Goal: Ask a question: Seek information or help from site administrators or community

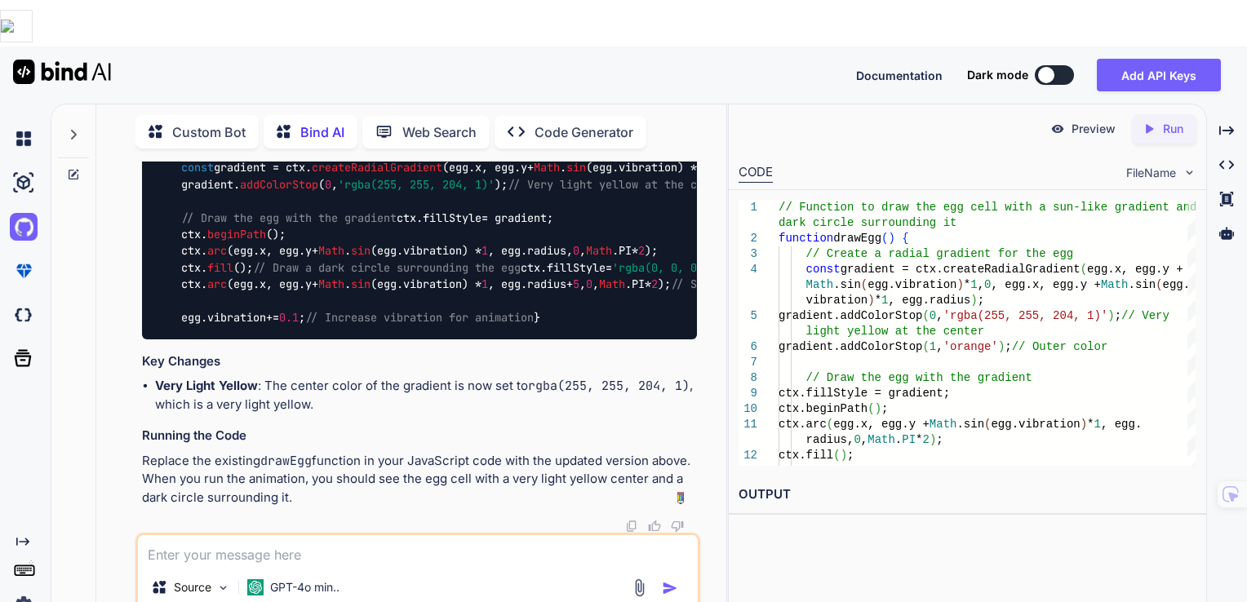
click at [416, 535] on textarea at bounding box center [418, 549] width 561 height 29
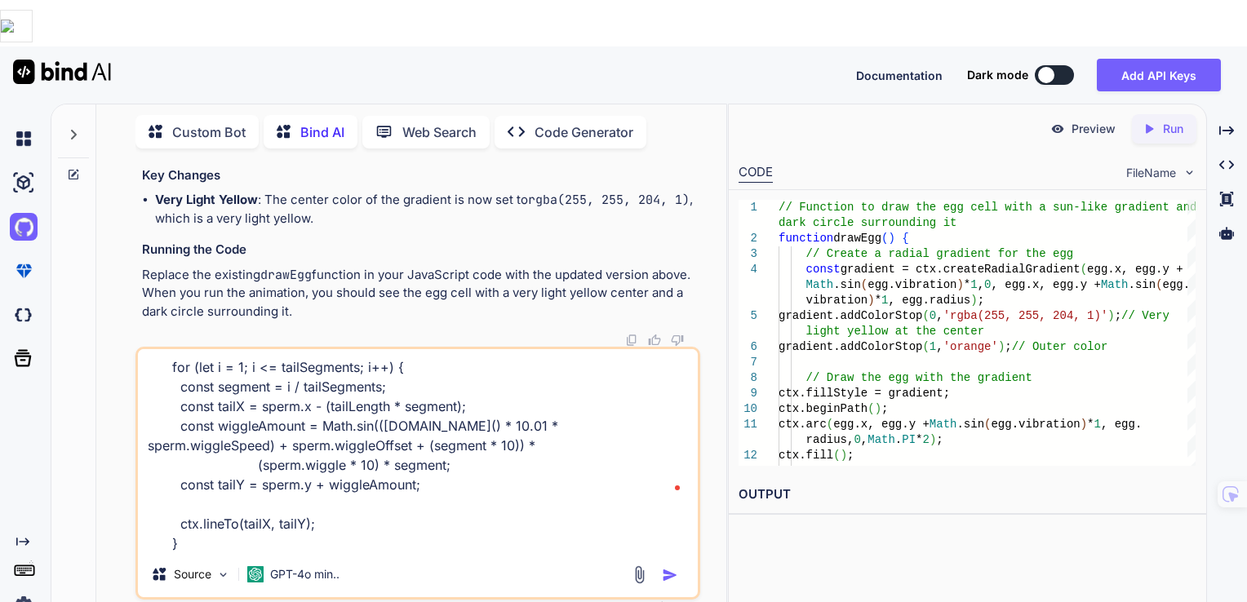
type textarea "How can i modify this code to make the tail wiggle more pronounced or bigger? /…"
click at [670, 567] on img "button" at bounding box center [670, 575] width 16 height 16
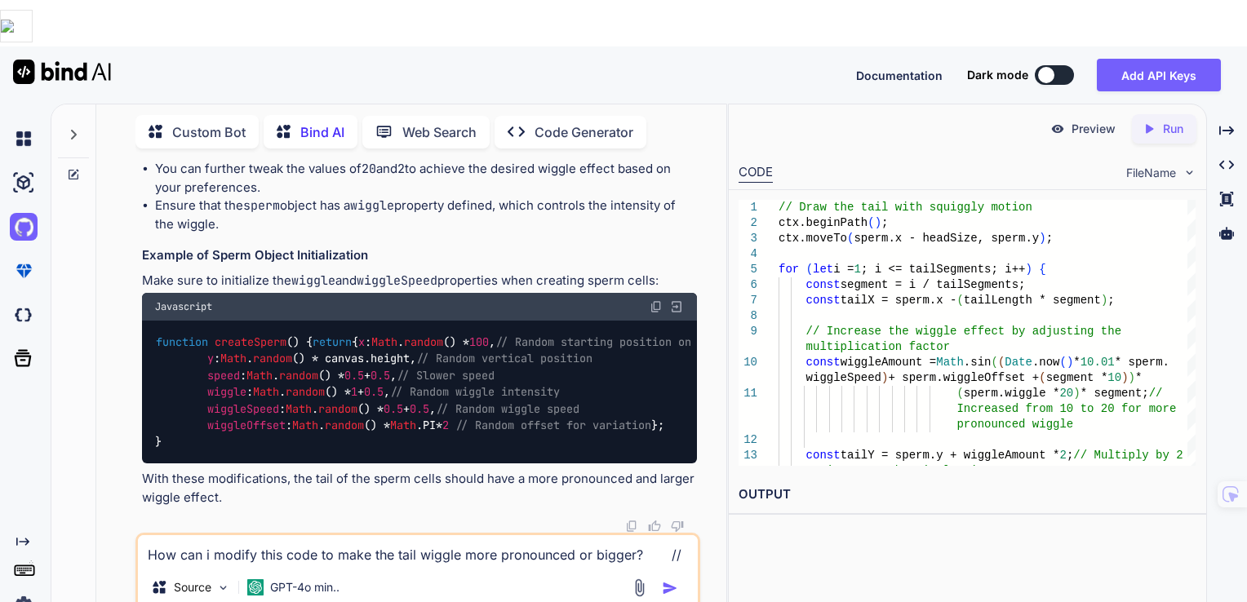
scroll to position [0, 242]
drag, startPoint x: 546, startPoint y: 462, endPoint x: 448, endPoint y: 449, distance: 98.8
click at [388, 535] on textarea "How can i modify this code to make the tail wiggle more pronounced or bigger? /…" at bounding box center [418, 549] width 561 height 29
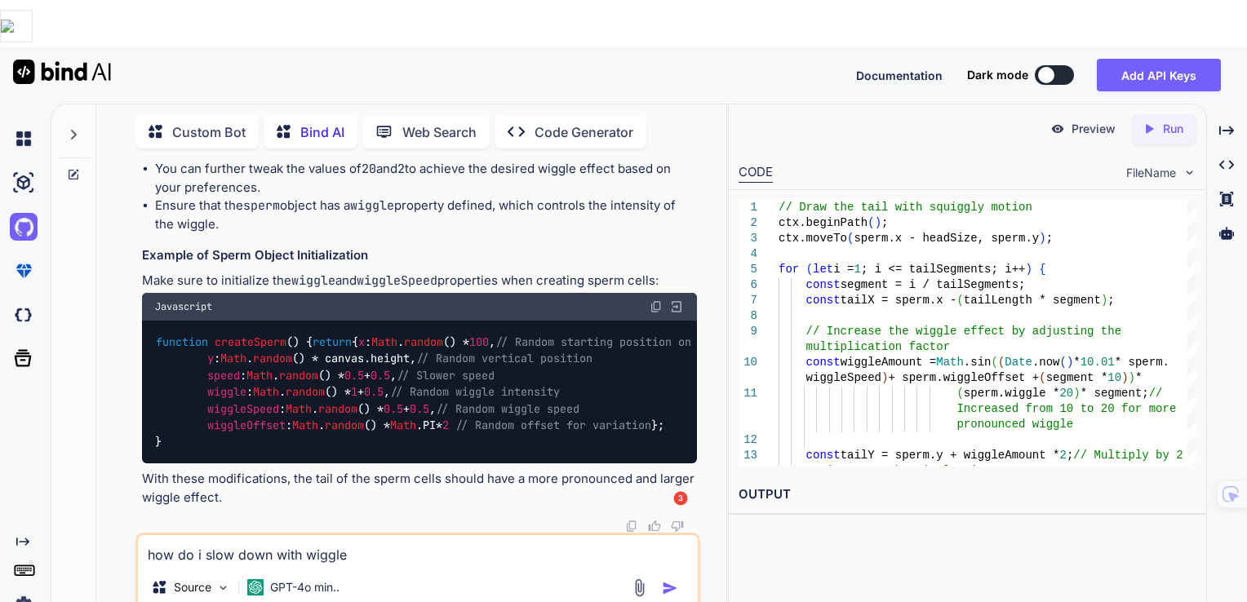
scroll to position [0, 59]
type textarea "how do i slow down with wiggle"
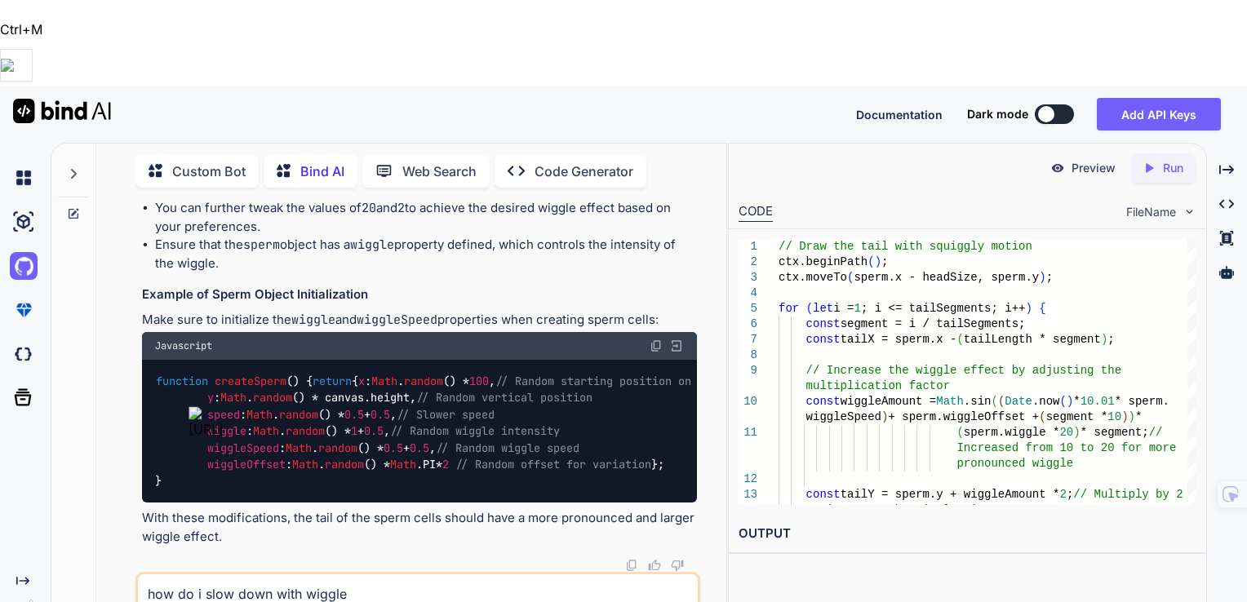
scroll to position [0, 242]
drag, startPoint x: 362, startPoint y: 390, endPoint x: 692, endPoint y: 394, distance: 329.7
copy code "* 2 ; // Multiply by 2 to increase the wiggle size"
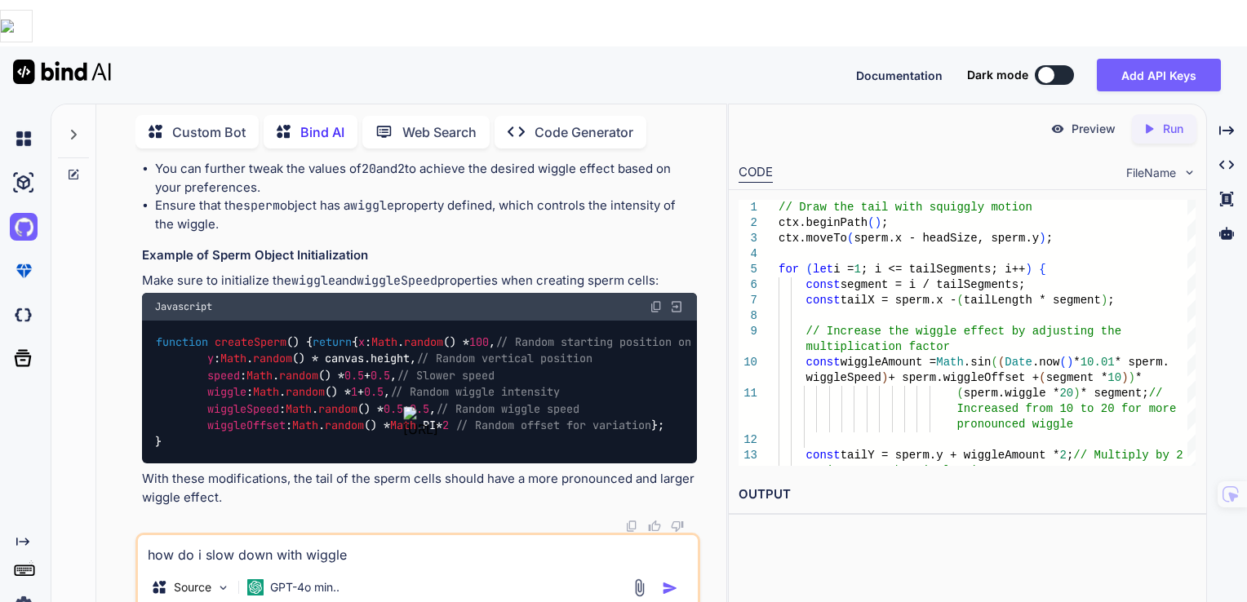
scroll to position [0, 0]
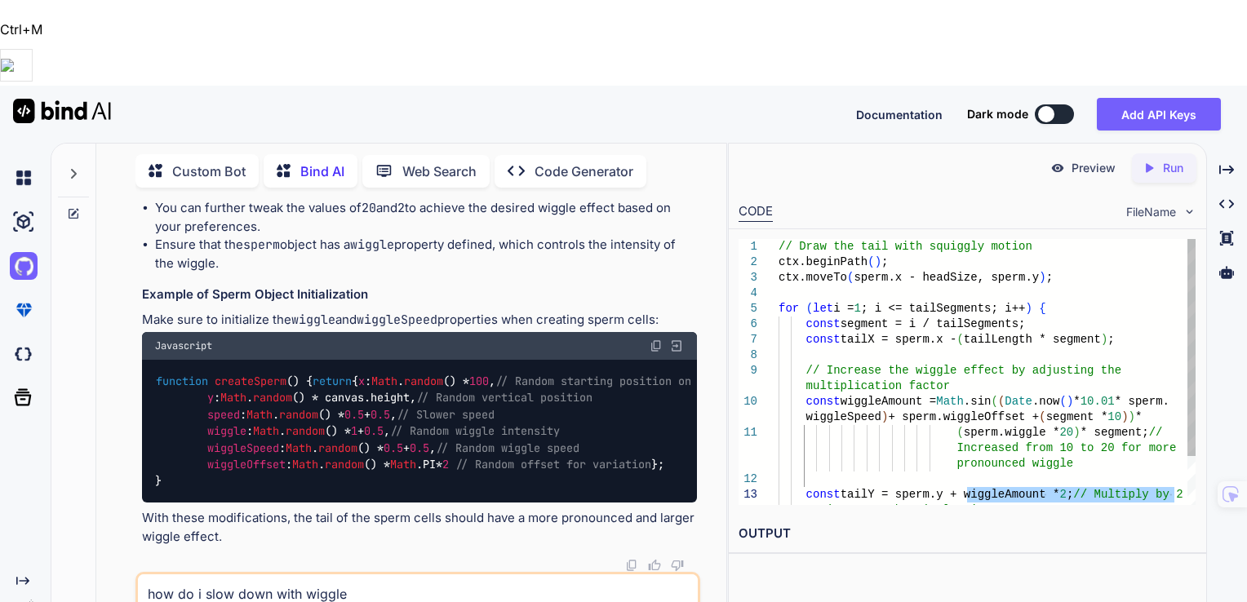
drag, startPoint x: 969, startPoint y: 402, endPoint x: 1189, endPoint y: 401, distance: 219.5
click at [1189, 401] on div "ctx.moveTo ( sperm.x - headSize, sperm.y ) ; for ( let i = 1 ; i <= tailSegment…" at bounding box center [987, 402] width 417 height 326
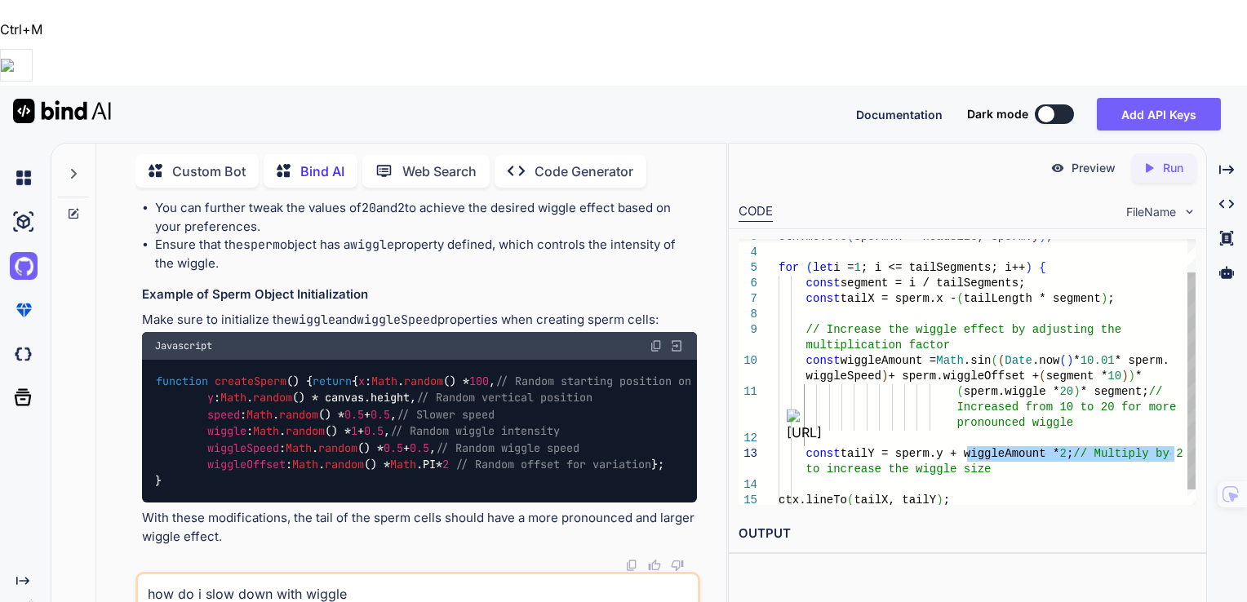
click at [1087, 384] on div "ctx.moveTo ( sperm.x - headSize, sperm.y ) ; for ( let i = 1 ; i <= tailSegment…" at bounding box center [987, 361] width 417 height 326
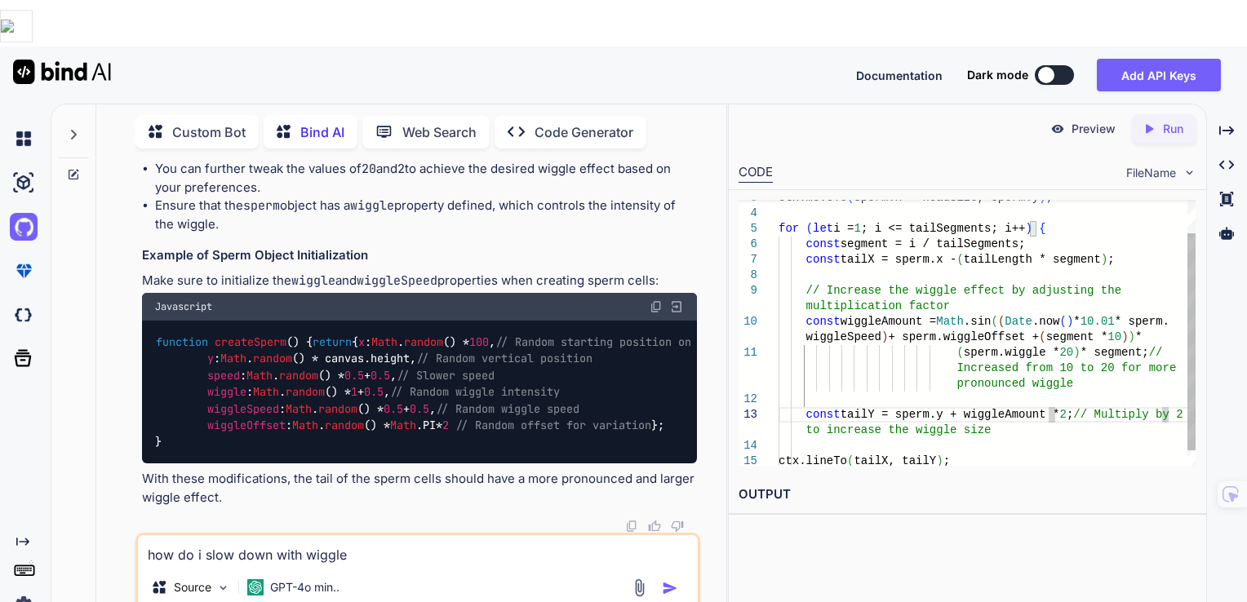
click at [1048, 368] on div "ctx.moveTo ( sperm.x - headSize, sperm.y ) ; for ( let i = 1 ; i <= tailSegment…" at bounding box center [987, 322] width 417 height 326
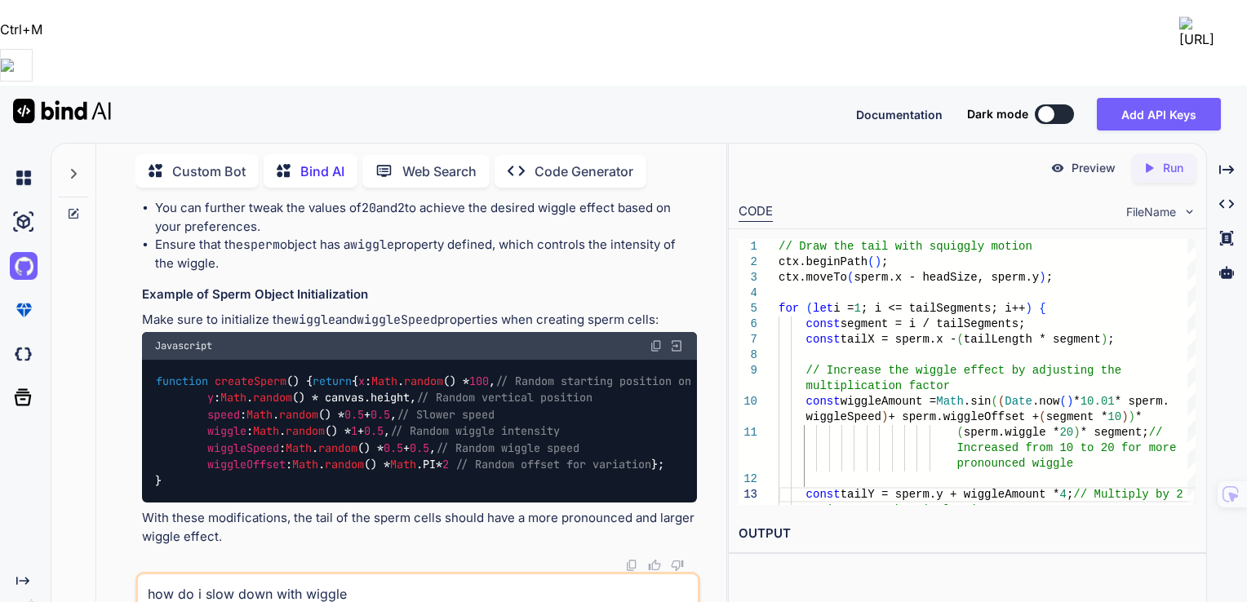
scroll to position [0, 242]
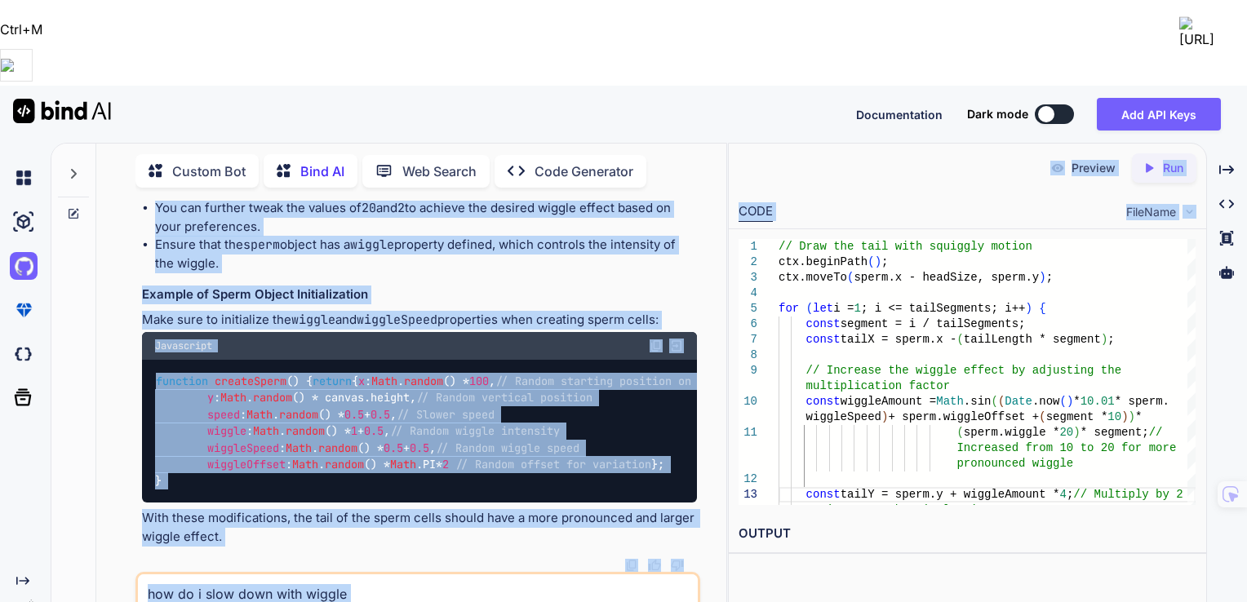
drag, startPoint x: 423, startPoint y: 389, endPoint x: 731, endPoint y: 390, distance: 308.5
click at [731, 390] on div "Custom Bot Bind AI Web Search Created with Pixso. Code Generator You can you ma…" at bounding box center [649, 415] width 1196 height 545
copy div "* 2 ; // Multiply by 2 to increase the wiggle size ctx. lineTo (tailX, tailY); …"
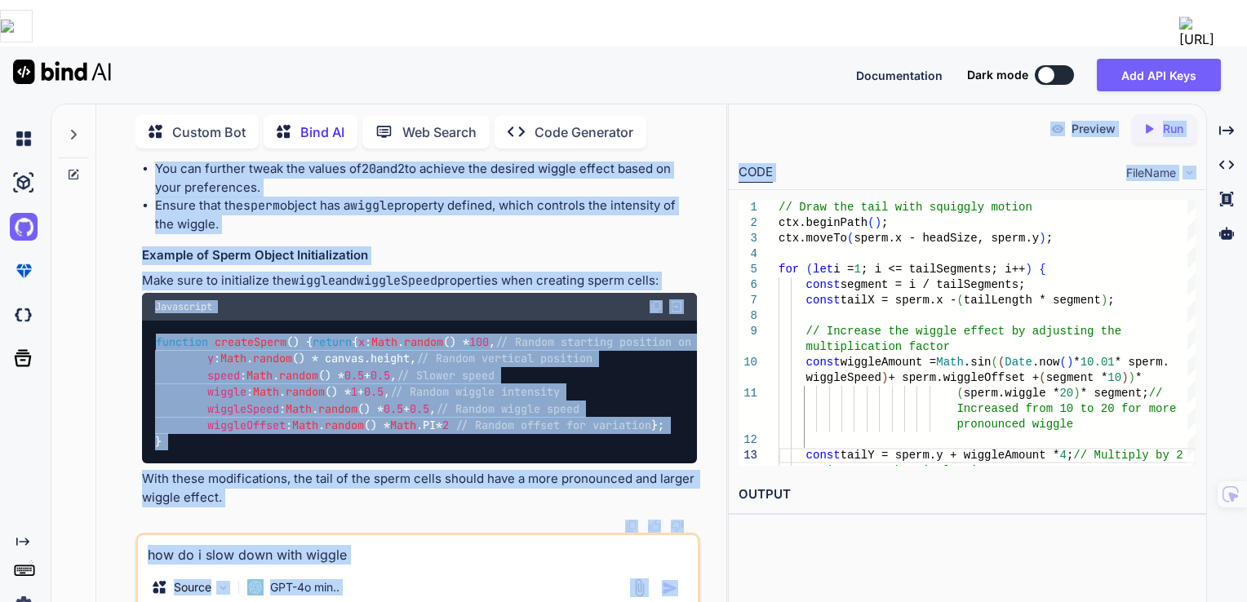
copy div "* 2 ; // Multiply by 2 to increase the wiggle size ctx. lineTo (tailX, tailY); …"
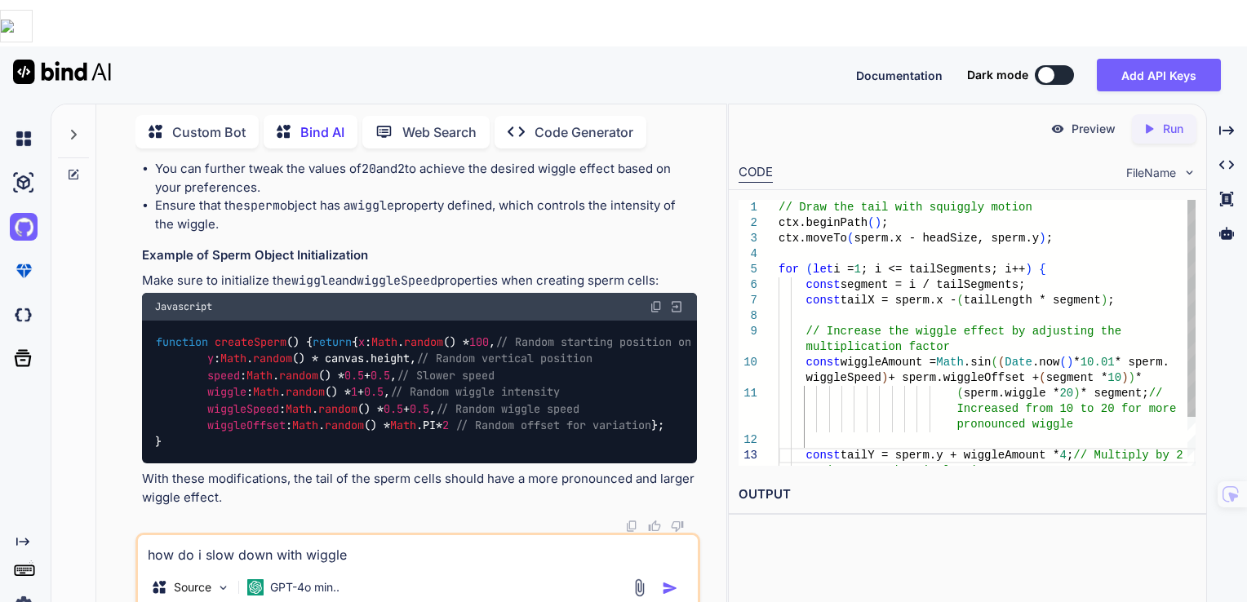
click at [1054, 404] on div "for ( let i = 1 ; i <= tailSegments; i++ ) { const segment = i / tailSegments; …" at bounding box center [987, 363] width 417 height 326
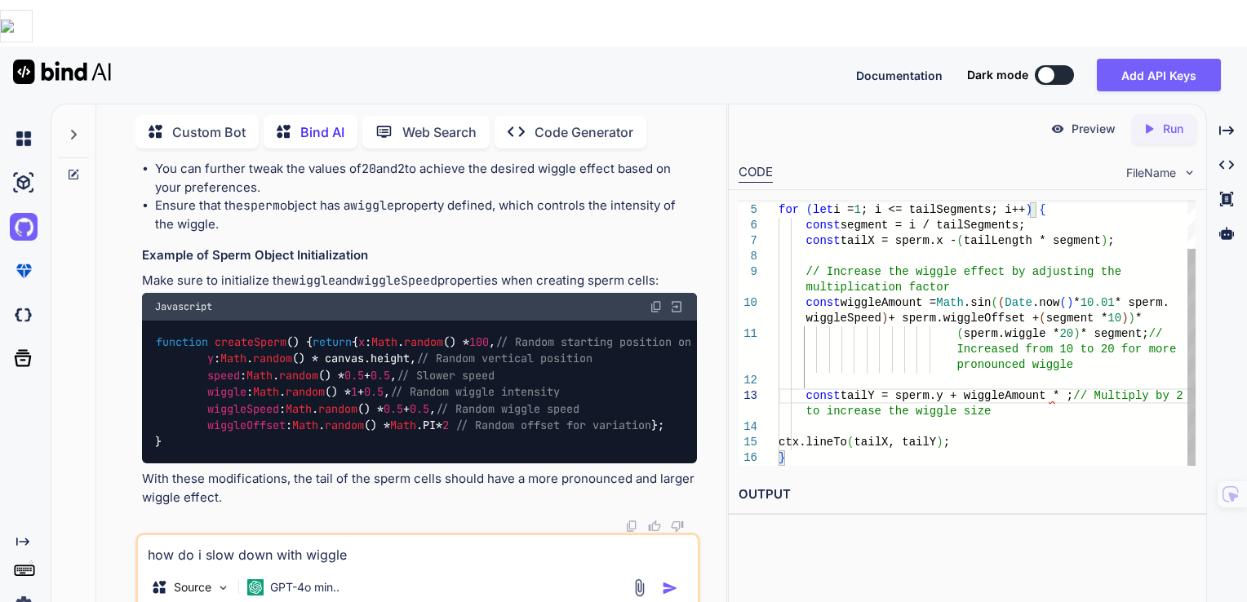
scroll to position [78, 0]
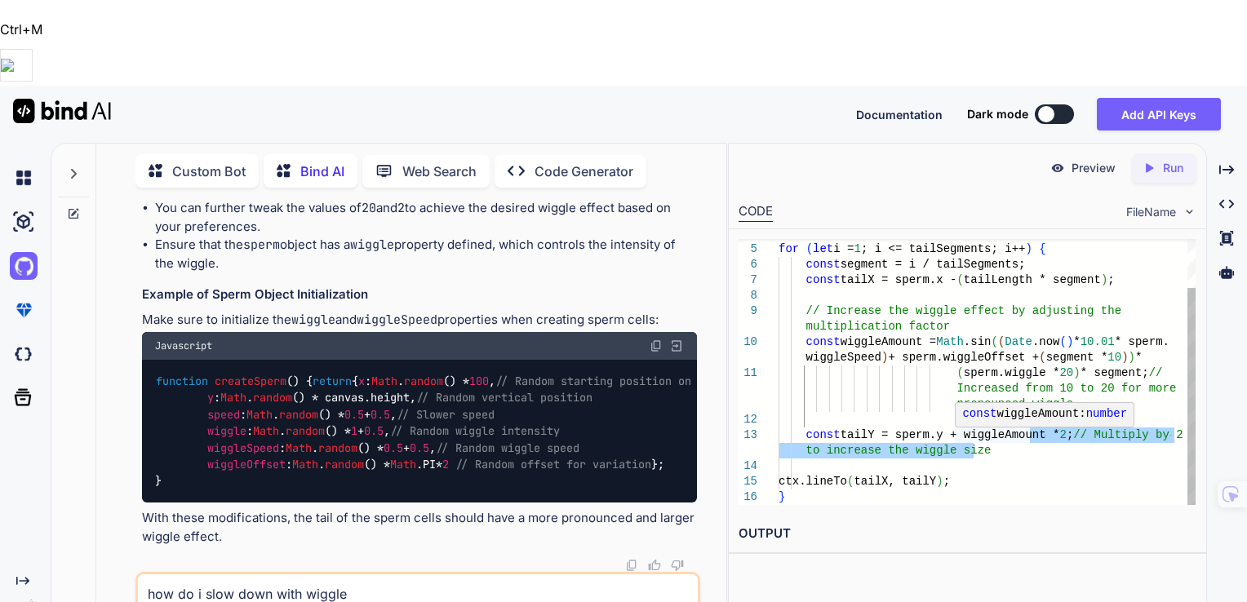
drag, startPoint x: 1032, startPoint y: 348, endPoint x: 1031, endPoint y: 360, distance: 12.3
click at [1031, 360] on div "for ( let i = 1 ; i <= tailSegments; i++ ) { const segment = i / tailSegments; …" at bounding box center [987, 343] width 417 height 326
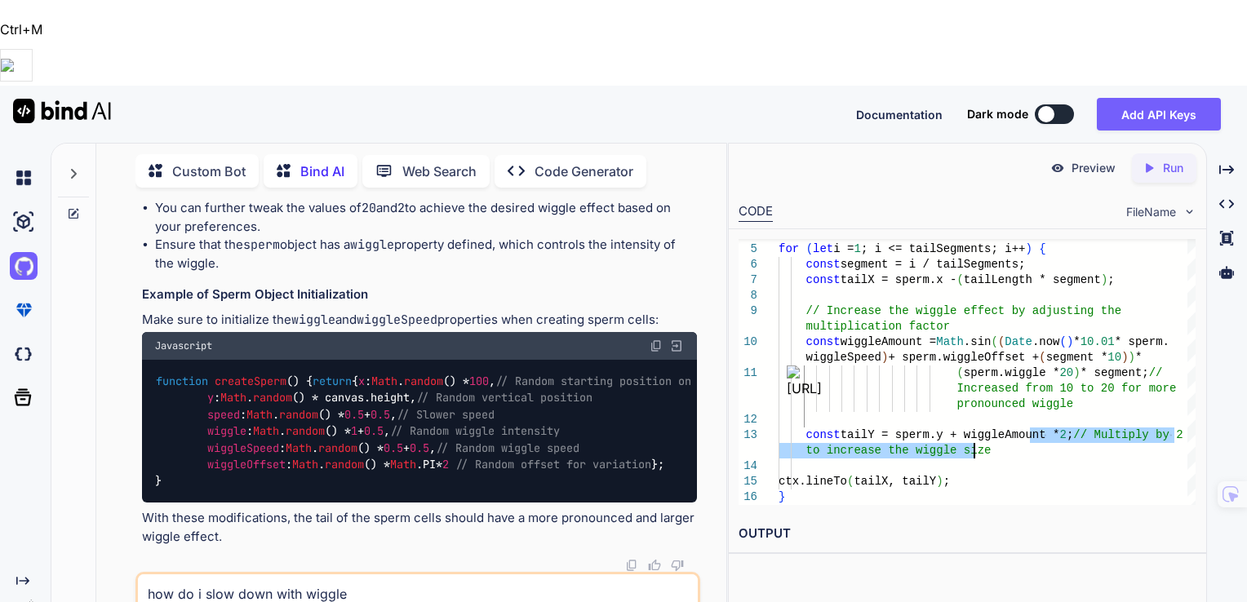
type textarea "const wiggleAmount = Math.sin(([DOMAIN_NAME]() * 10.01 * sperm.wiggleSpeed) + s…"
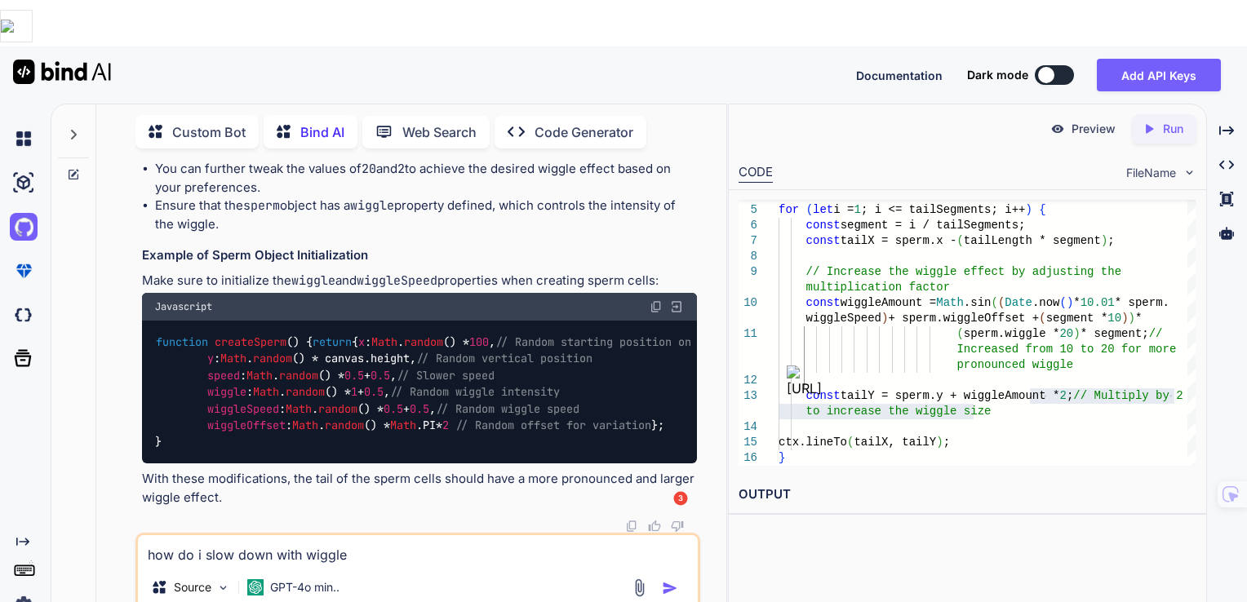
click at [394, 535] on textarea "how do i slow down with wiggle" at bounding box center [418, 549] width 561 height 29
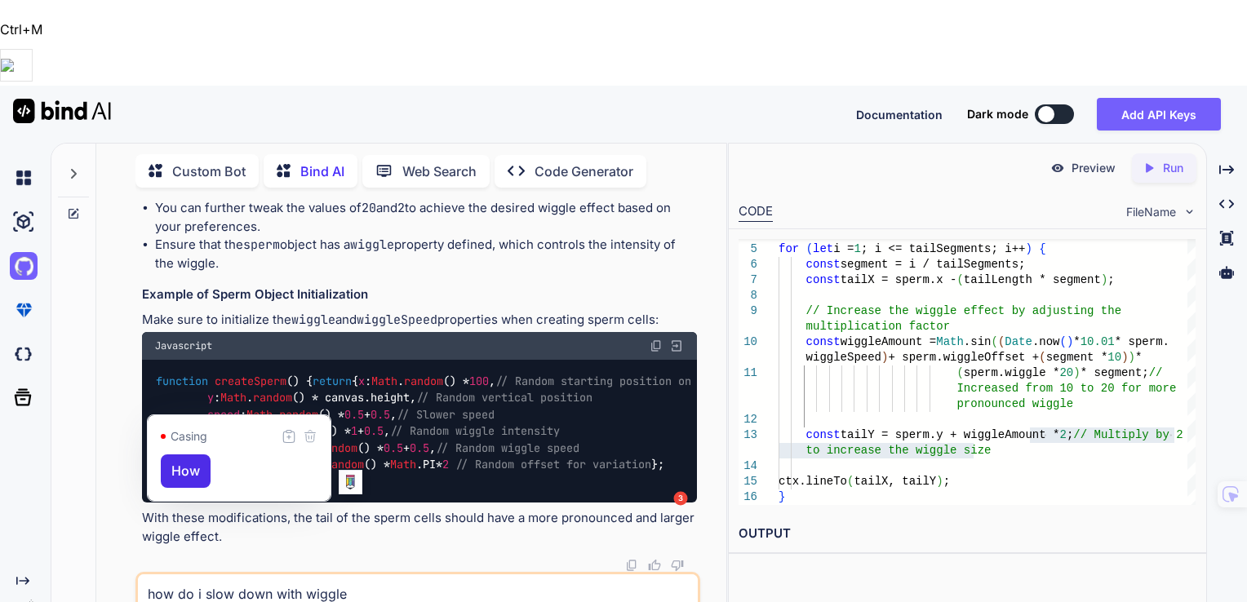
drag, startPoint x: 381, startPoint y: 507, endPoint x: 147, endPoint y: 508, distance: 234.2
click at [149, 575] on textarea "how do i slow down with wiggle" at bounding box center [418, 589] width 561 height 29
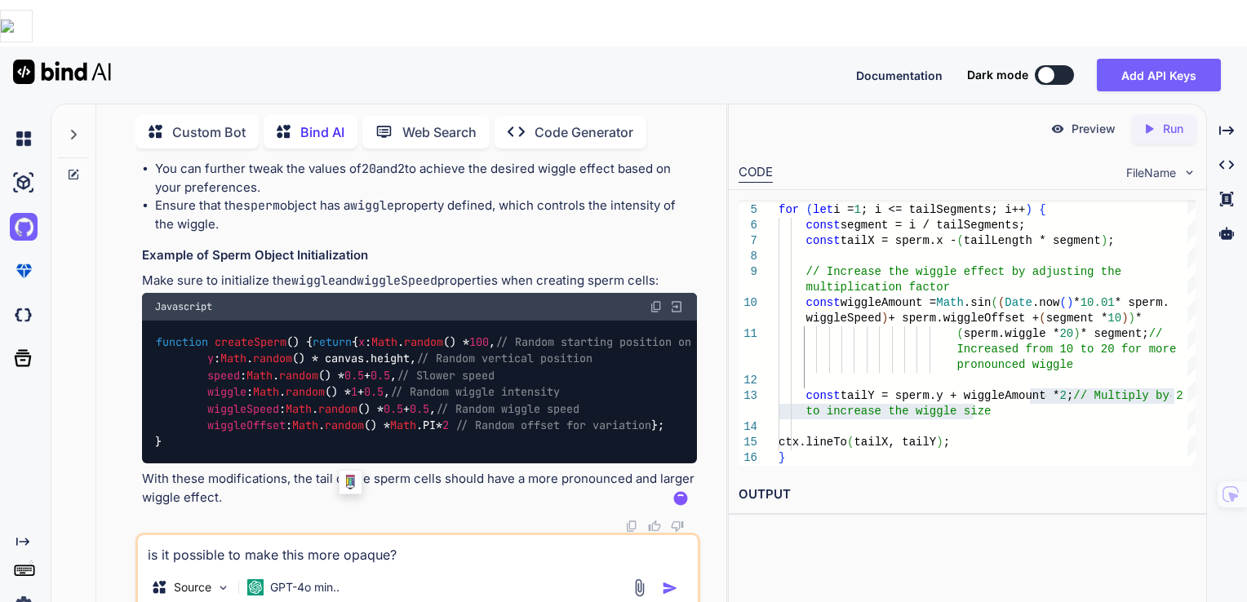
paste textarea "color: ['#0f766e', '#1e40af', '#4338ca'][Math.floor(Math.random() * 3)], // Var…"
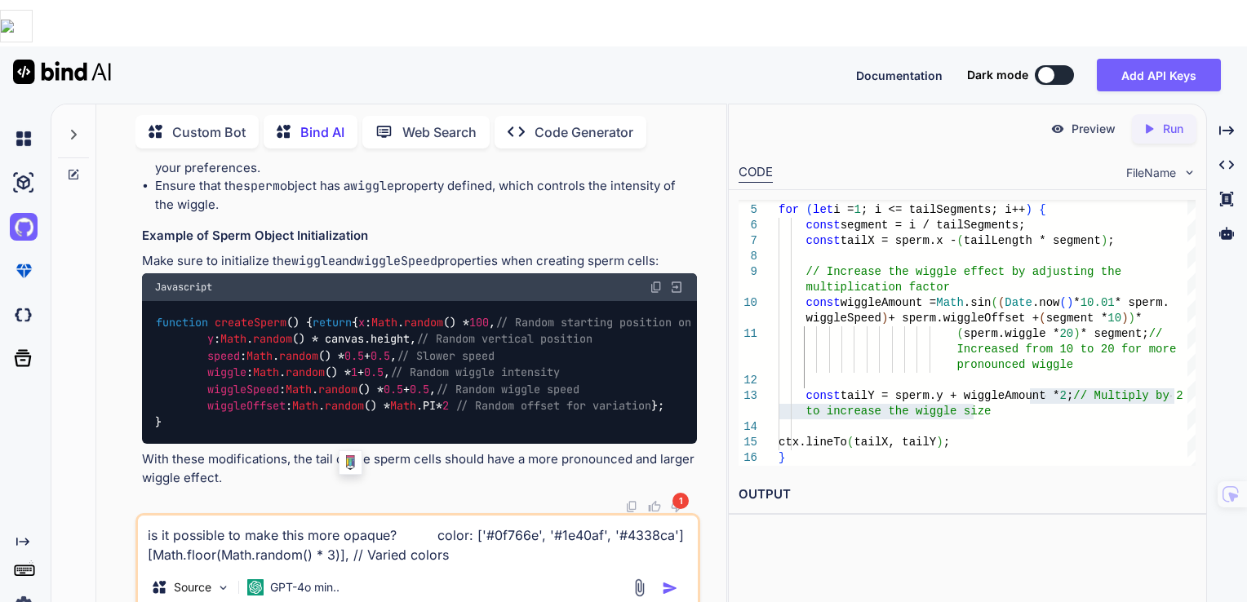
type textarea "is it possible to make this more opaque? color: ['#0f766e', '#1e40af', '#4338ca…"
click at [666, 580] on img "button" at bounding box center [670, 588] width 16 height 16
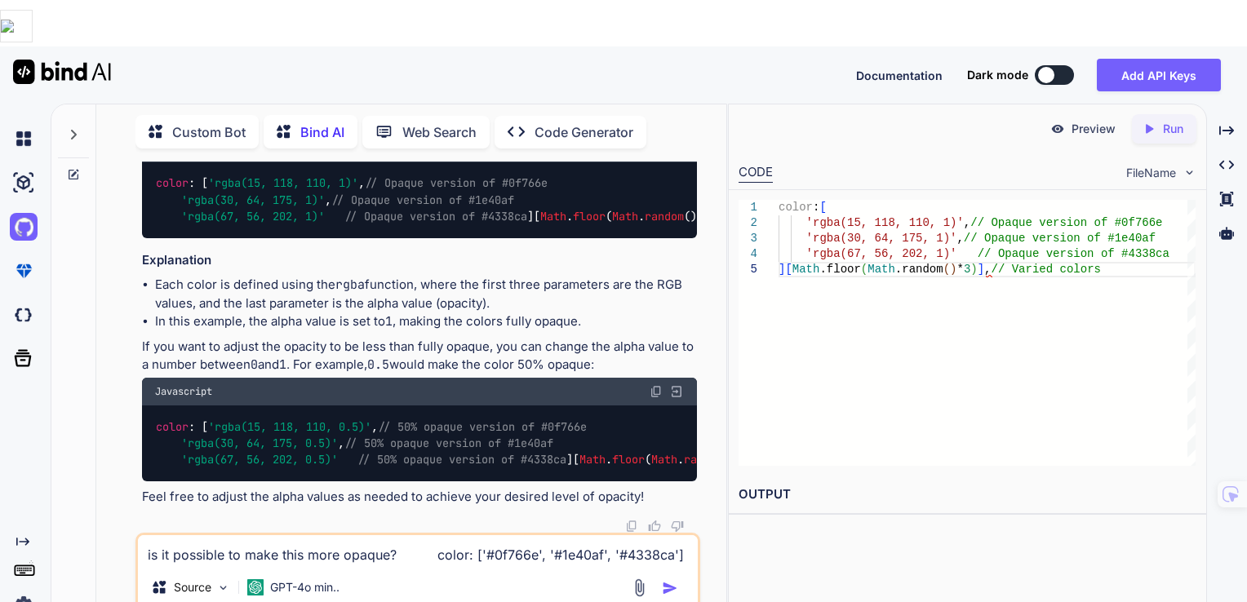
scroll to position [14731, 0]
click at [656, 155] on img at bounding box center [656, 148] width 13 height 13
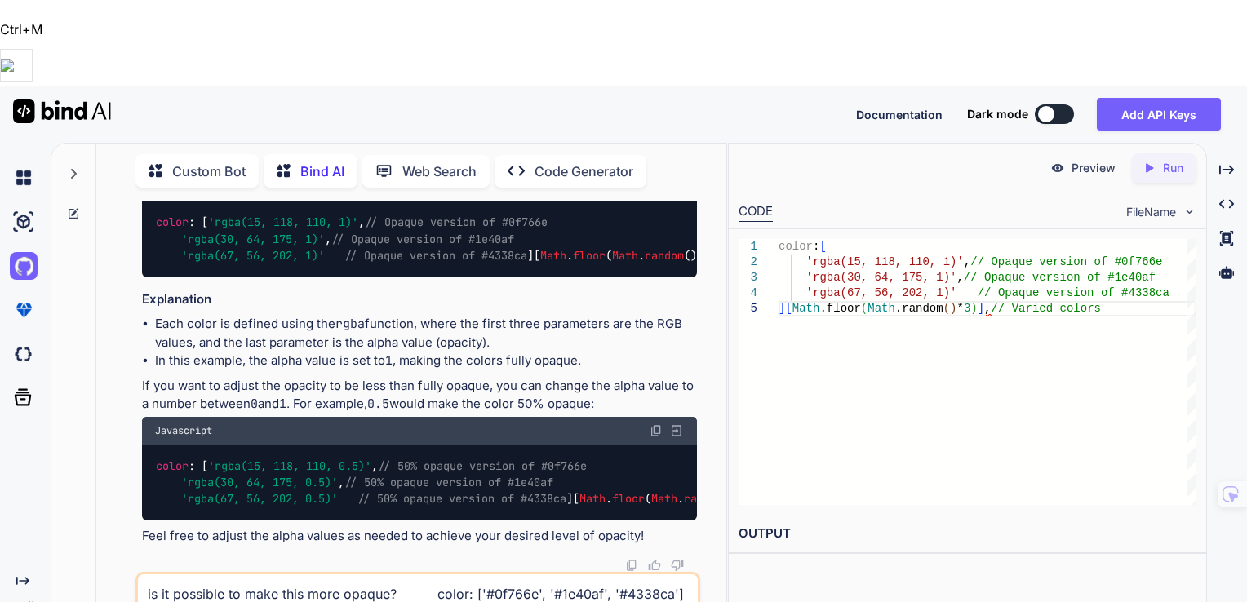
drag, startPoint x: 177, startPoint y: 271, endPoint x: 338, endPoint y: 263, distance: 161.0
click at [338, 264] on code "color : [ 'rgba(15, 118, 110, 1)' , // Opaque version of #0f766e 'rgba(30, 64, …" at bounding box center [498, 239] width 686 height 51
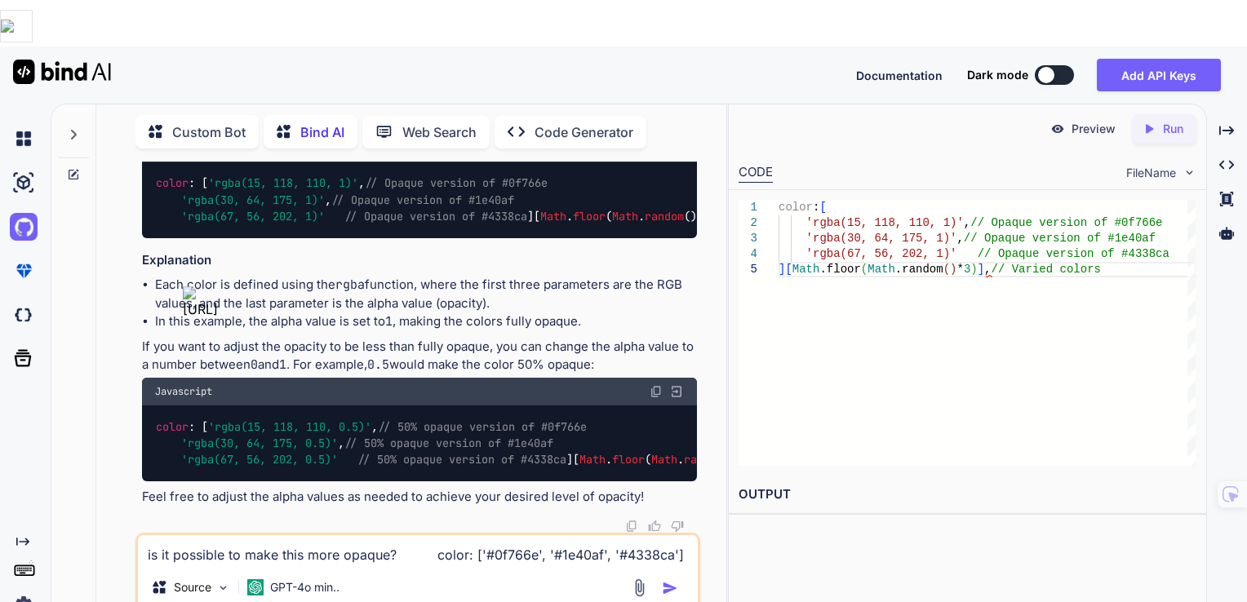
click at [430, 207] on span "// Opaque version of #1e40af" at bounding box center [422, 200] width 183 height 15
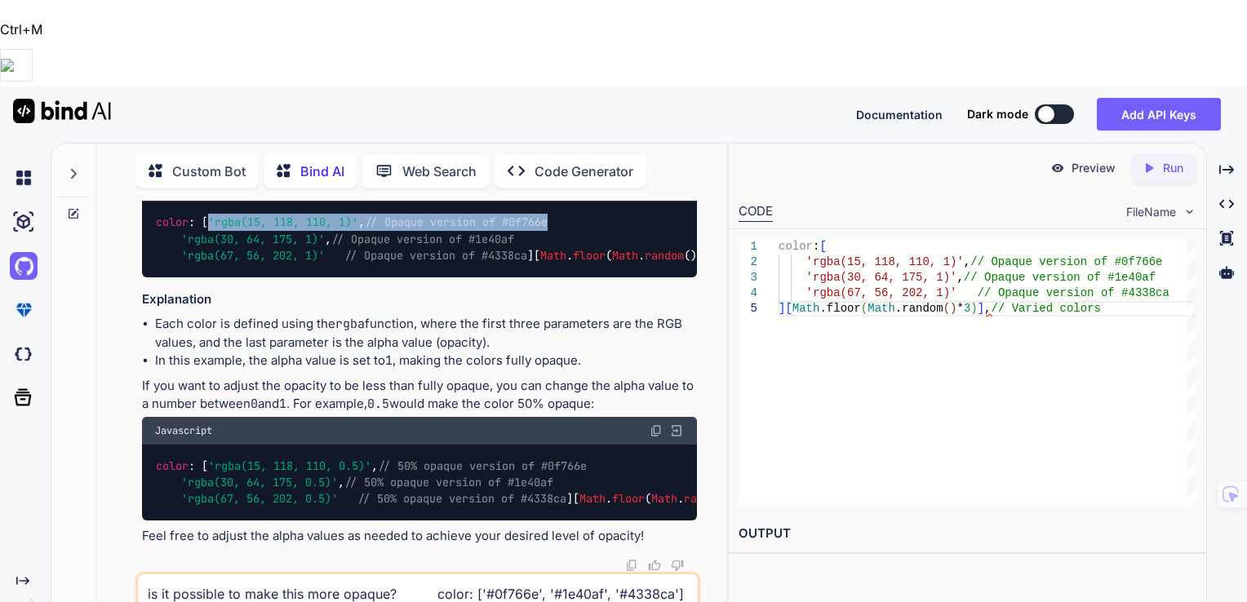
drag, startPoint x: 180, startPoint y: 269, endPoint x: 539, endPoint y: 279, distance: 360.0
click at [539, 277] on div "color : [ 'rgba(15, 118, 110, 1)' , // Opaque version of #0f766e 'rgba(30, 64, …" at bounding box center [420, 240] width 556 height 76
copy code "'rgba(15, 118, 110, 1)' , // Opaque version of #0f766e"
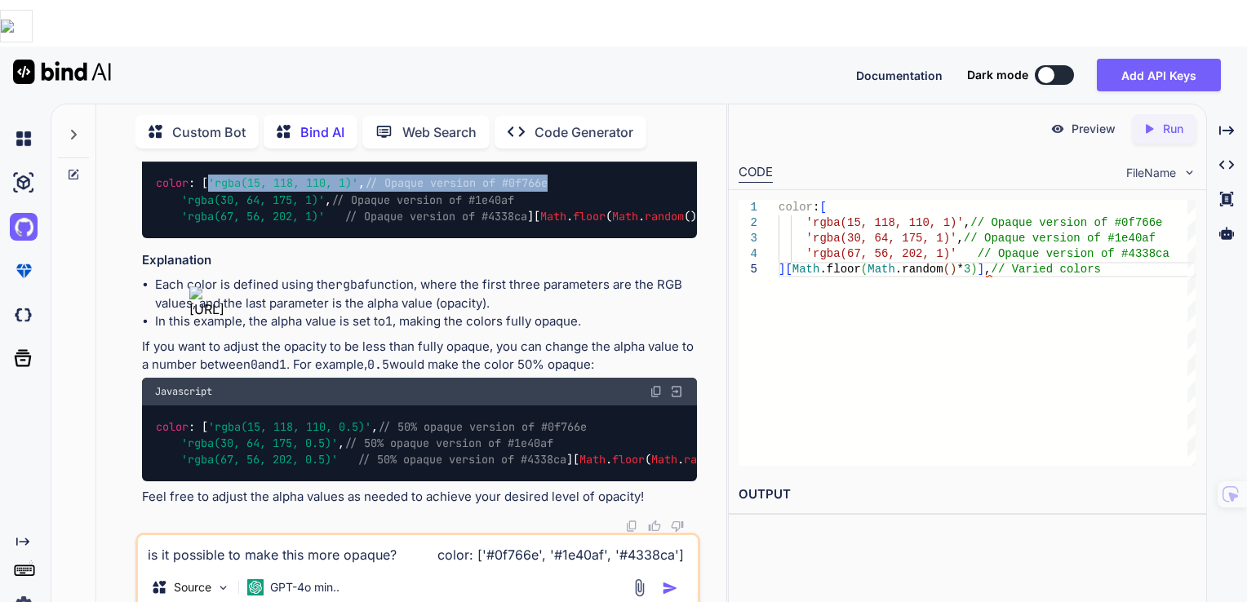
click at [336, 225] on code "color : [ 'rgba(15, 118, 110, 1)' , // Opaque version of #0f766e 'rgba(30, 64, …" at bounding box center [498, 200] width 686 height 51
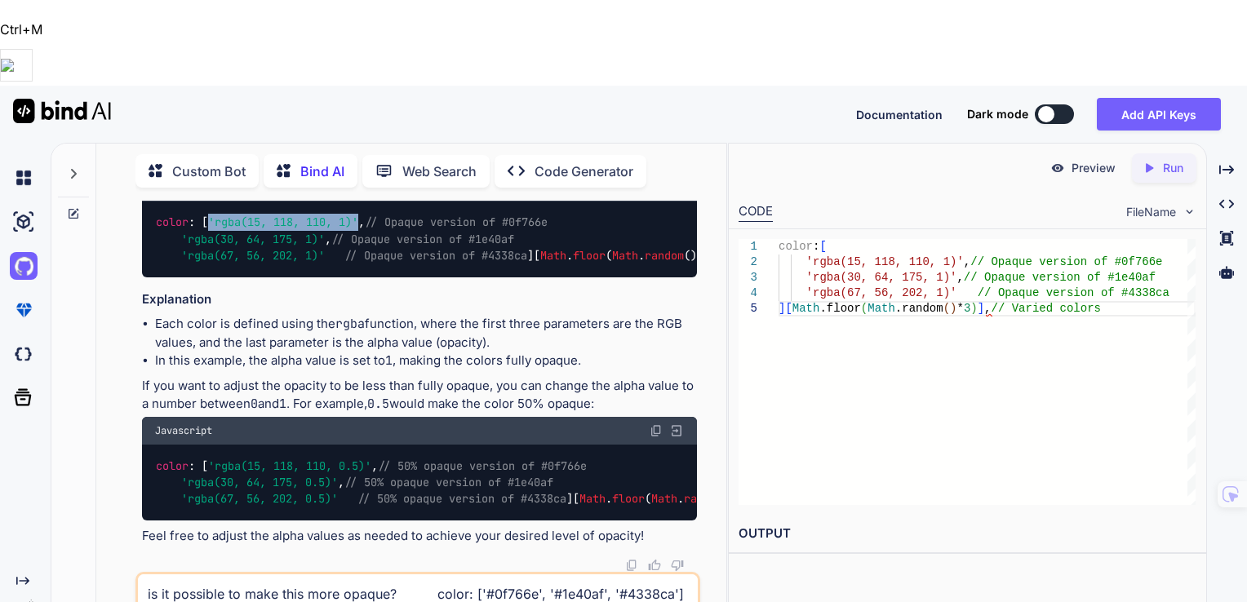
drag, startPoint x: 335, startPoint y: 271, endPoint x: 184, endPoint y: 270, distance: 151.0
click at [184, 264] on code "color : [ 'rgba(15, 118, 110, 1)' , // Opaque version of #0f766e 'rgba(30, 64, …" at bounding box center [498, 239] width 686 height 51
drag, startPoint x: 184, startPoint y: 270, endPoint x: 217, endPoint y: 273, distance: 33.5
copy span "'rgba(15, 118, 110, 1)'"
drag, startPoint x: 326, startPoint y: 286, endPoint x: 180, endPoint y: 291, distance: 146.2
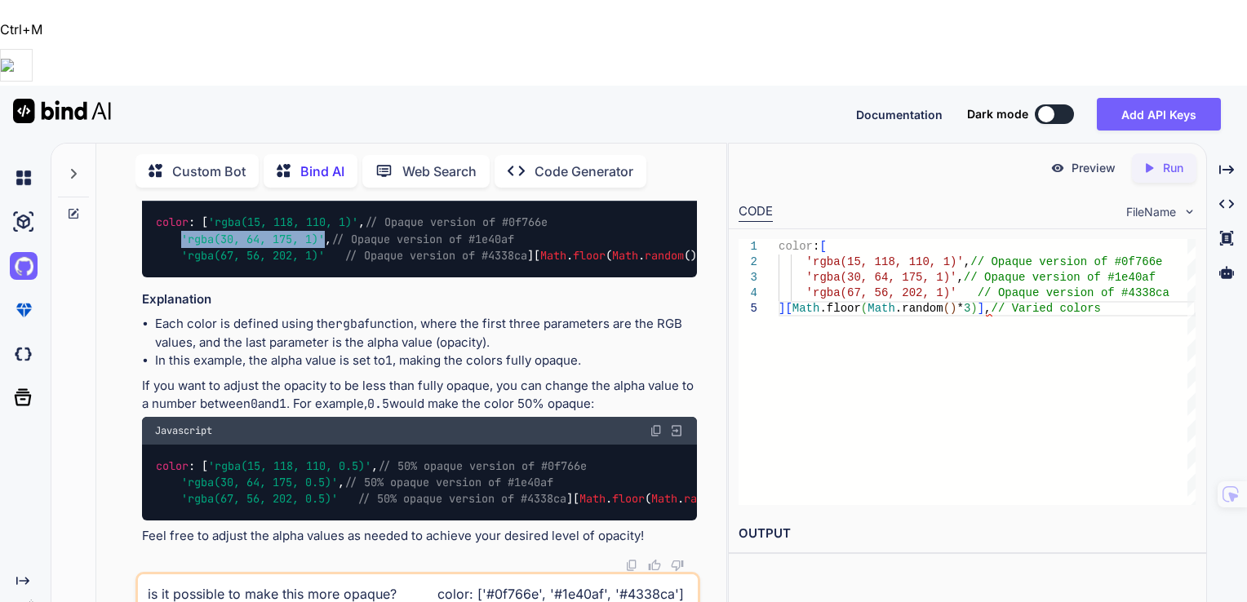
click at [181, 246] on span "'rgba(30, 64, 175, 1)'" at bounding box center [253, 239] width 144 height 15
copy span "'rgba(30, 64, 175, 1)'"
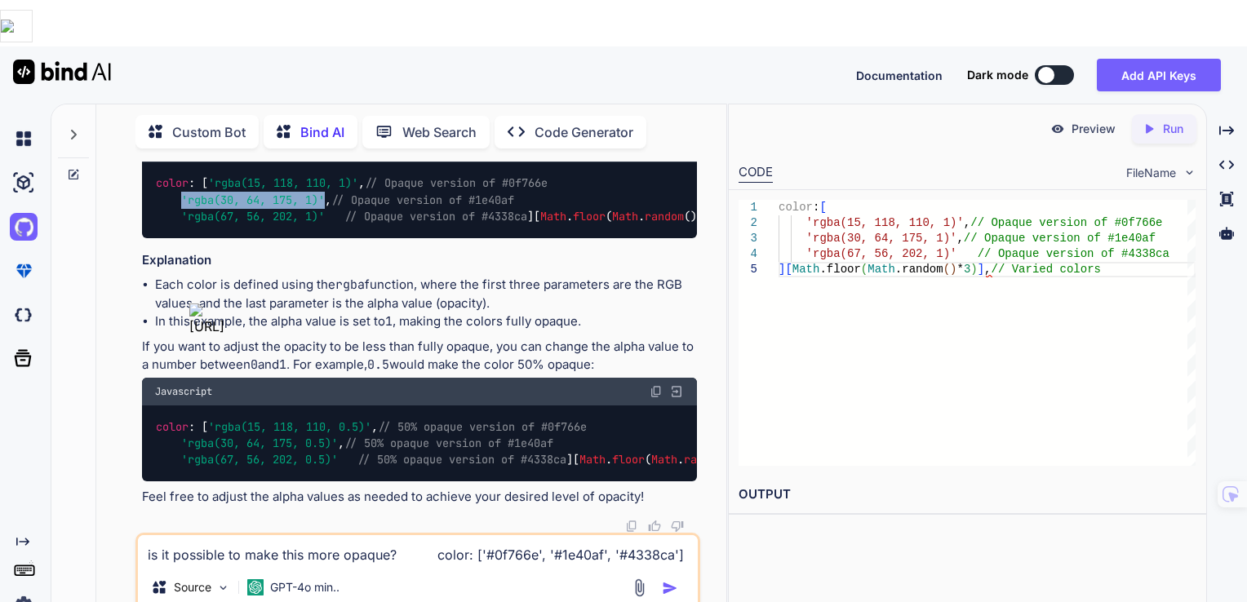
copy span "'rgba(30, 64, 175, 1)'"
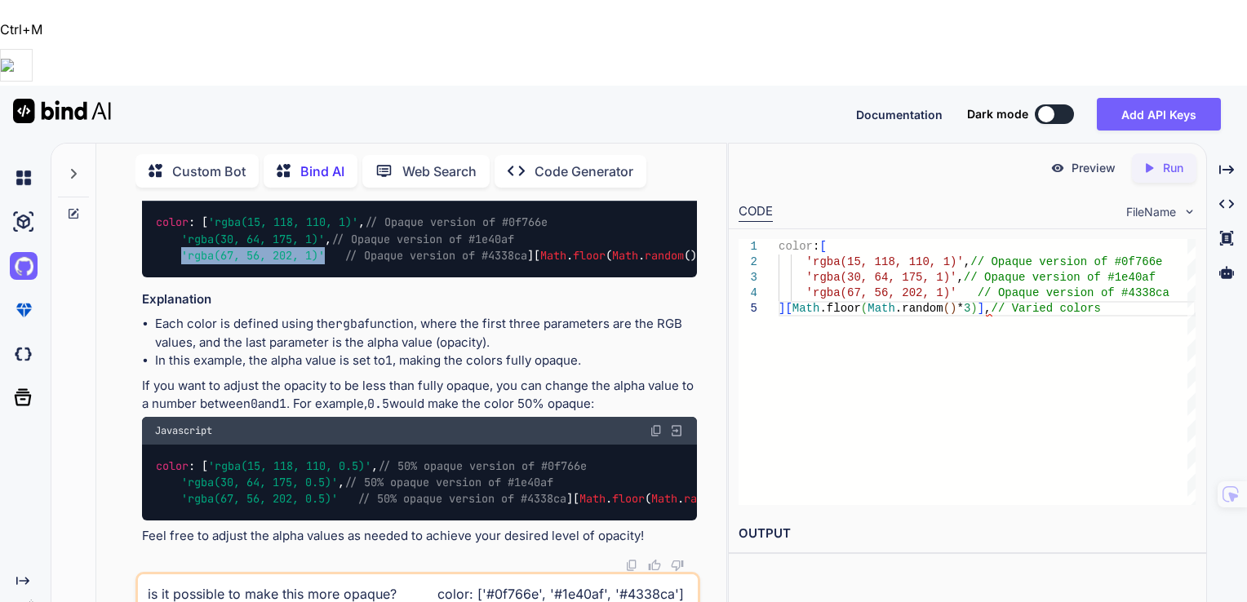
drag, startPoint x: 326, startPoint y: 301, endPoint x: 179, endPoint y: 305, distance: 146.9
click at [179, 264] on code "color : [ 'rgba(15, 118, 110, 1)' , // Opaque version of #0f766e 'rgba(30, 64, …" at bounding box center [498, 239] width 686 height 51
copy span "'rgba(67, 56, 202, 1)'"
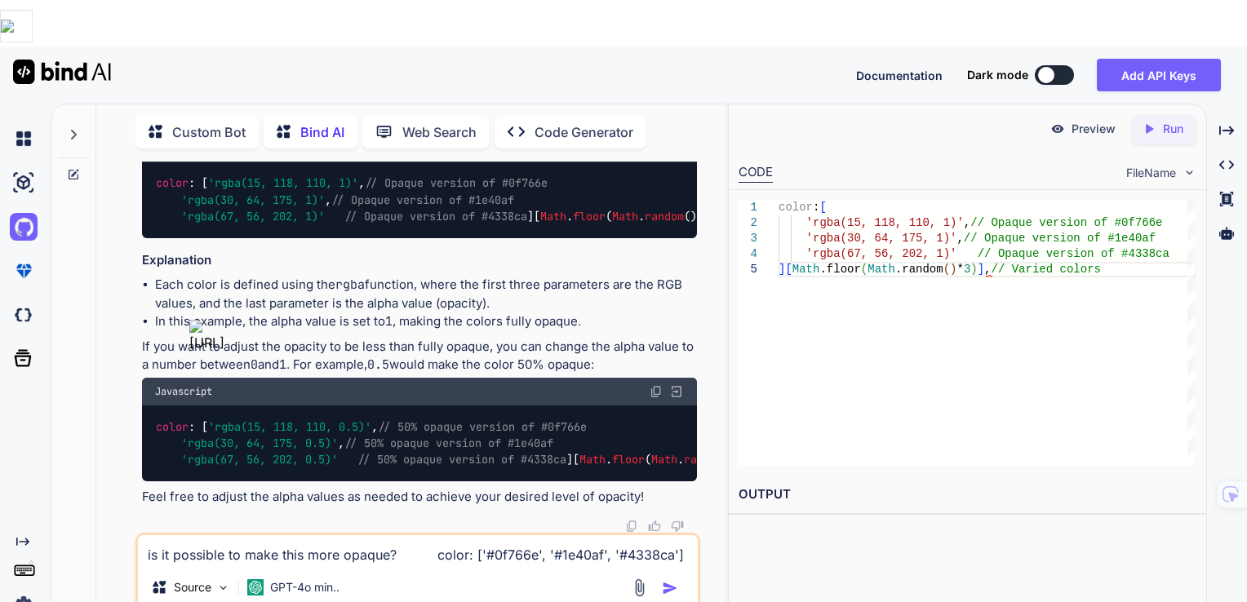
click at [372, 535] on textarea "is it possible to make this more opaque? color: ['#0f766e', '#1e40af', '#4338ca…" at bounding box center [418, 549] width 561 height 29
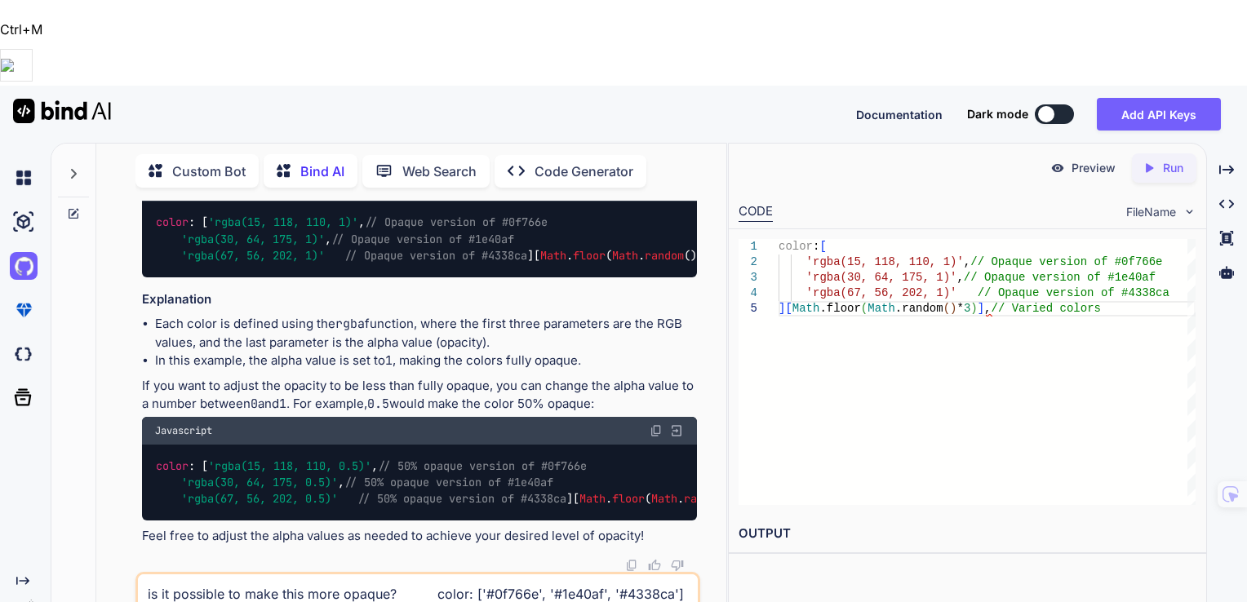
drag, startPoint x: 604, startPoint y: 295, endPoint x: 372, endPoint y: 298, distance: 231.8
drag, startPoint x: 606, startPoint y: 302, endPoint x: 207, endPoint y: 306, distance: 399.1
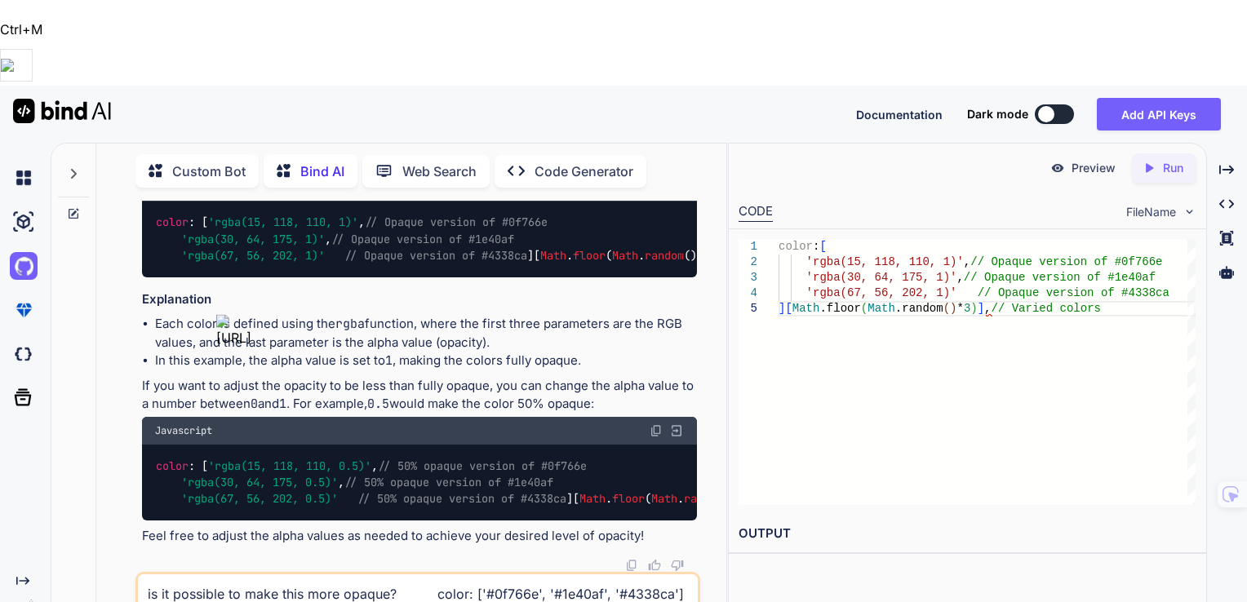
drag, startPoint x: 207, startPoint y: 306, endPoint x: 301, endPoint y: 302, distance: 93.9
copy code "wiggle : Math . random () * 1 + 0.5 , // Random wiggle intensity"
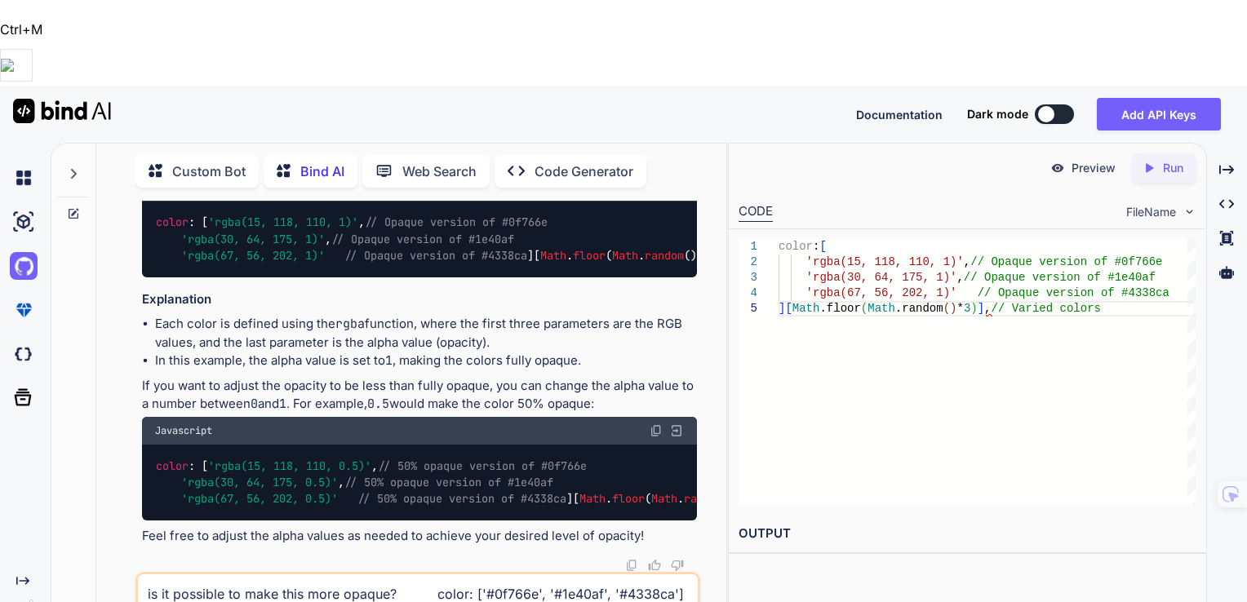
drag, startPoint x: 538, startPoint y: 283, endPoint x: 210, endPoint y: 288, distance: 328.1
copy code "speed : Math . random () * 0.5 + 0.5 , // Slower speed"
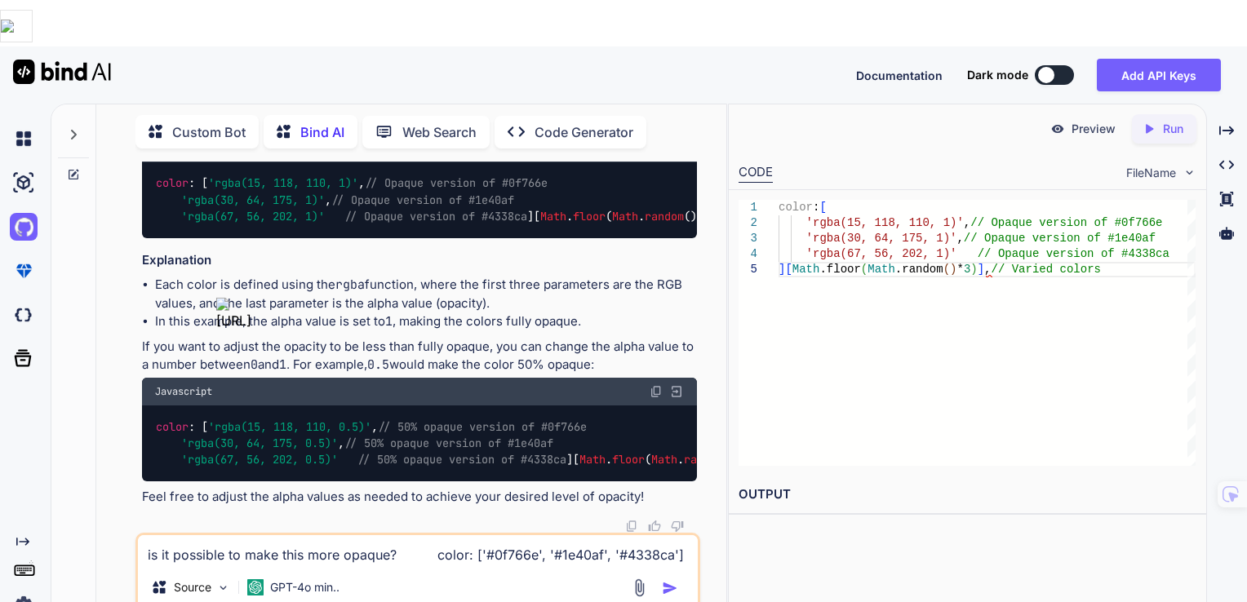
click at [385, 535] on textarea "is it possible to make this more opaque? color: ['#0f766e', '#1e40af', '#4338ca…" at bounding box center [418, 549] width 561 height 29
paste textarea "wiggleSpeed: Math.random() * 0.1 + 0.05,"
type textarea "how can i make this slower? wiggleSpeed: Math.random() * 0.1 + 0.05,"
click at [669, 580] on img "button" at bounding box center [670, 588] width 16 height 16
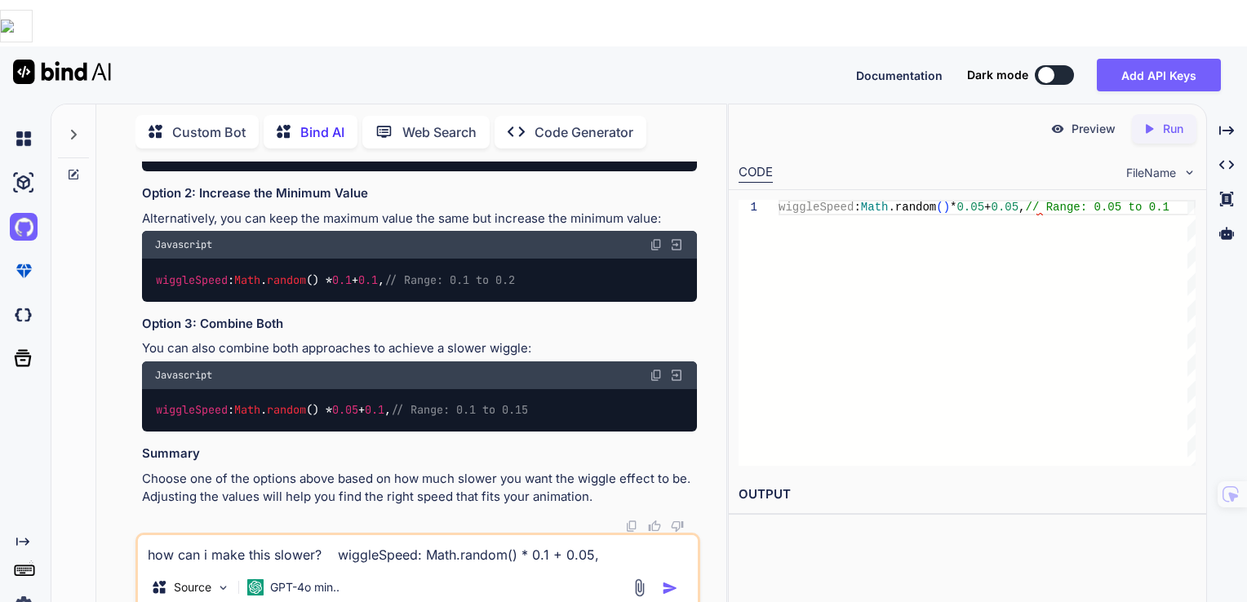
scroll to position [15538, 0]
click at [659, 382] on img at bounding box center [656, 375] width 13 height 13
click at [659, 122] on img at bounding box center [656, 115] width 13 height 13
click at [358, 535] on textarea "how can i make this slower? wiggleSpeed: Math.random() * 0.1 + 0.05," at bounding box center [418, 549] width 561 height 29
paste textarea "function createSperm() { return { x: Math.random() * canvas.width * 0.2, // Sta…"
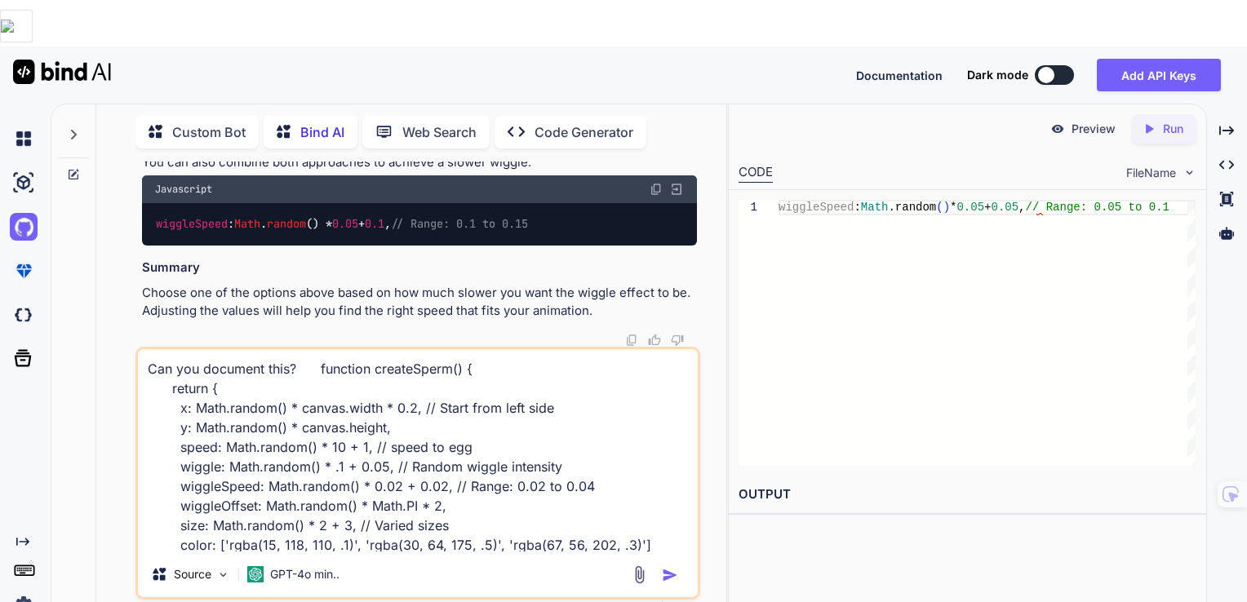
scroll to position [80, 0]
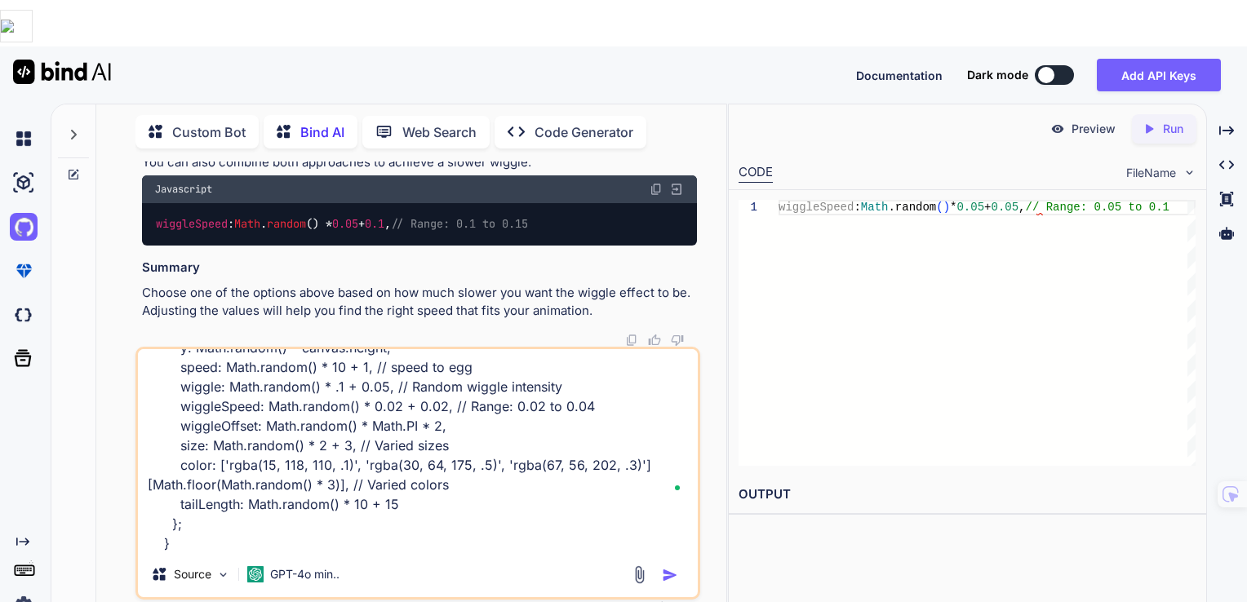
type textarea "Can you document this? function createSperm() { return { x: Math.random() * can…"
click at [667, 567] on img "button" at bounding box center [670, 575] width 16 height 16
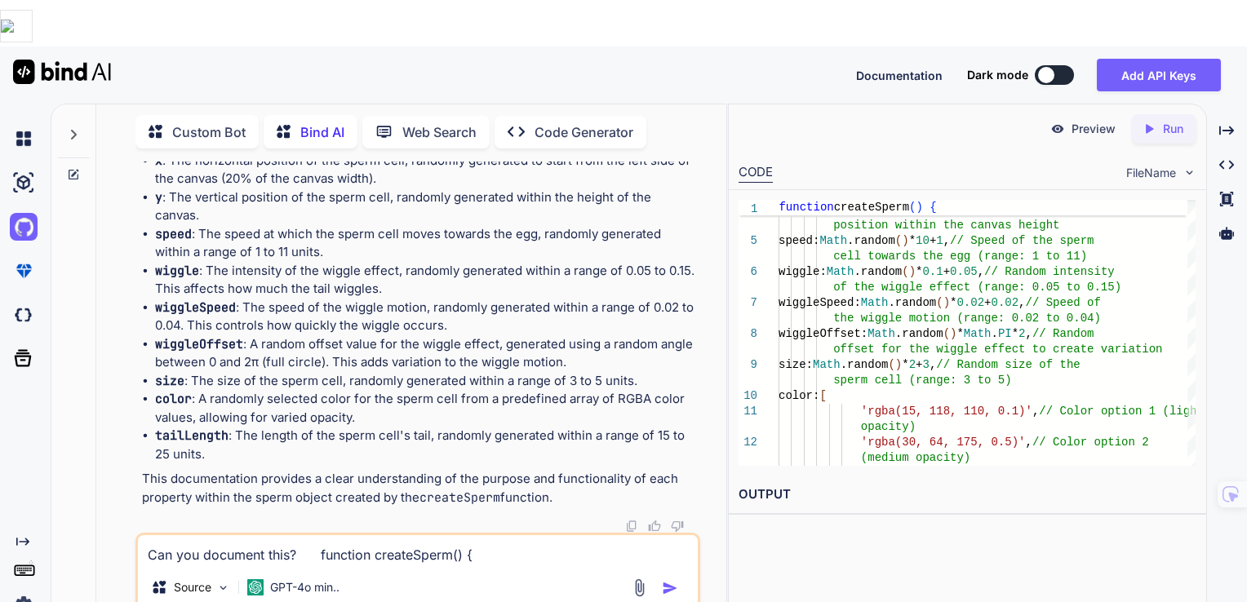
scroll to position [16311, 0]
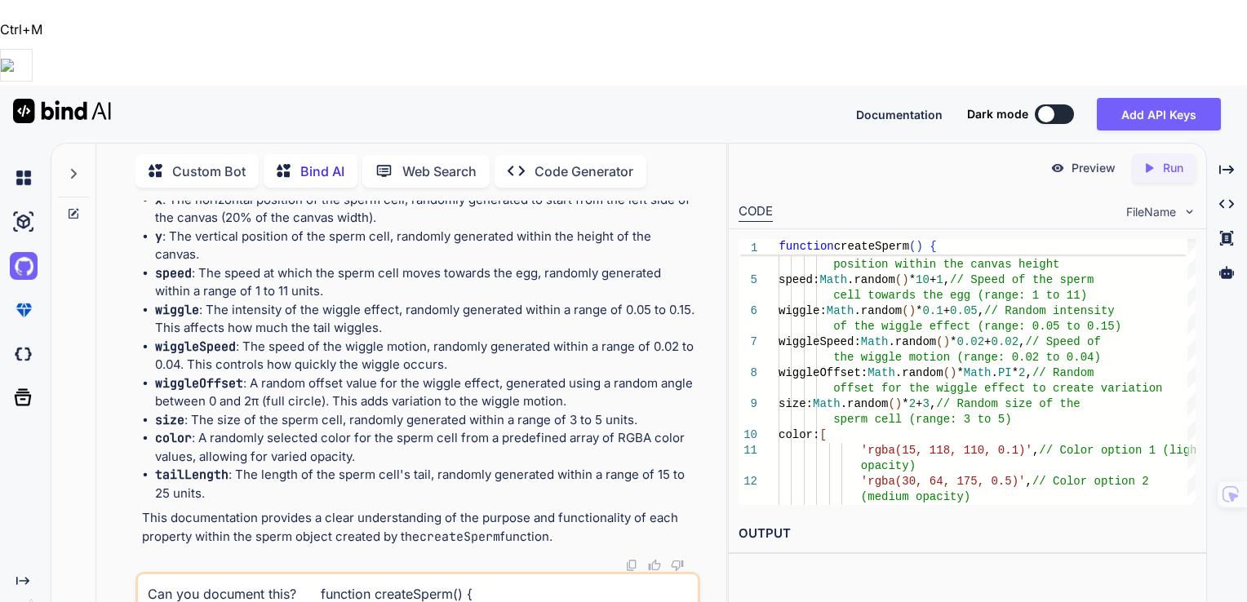
drag, startPoint x: 186, startPoint y: 399, endPoint x: 124, endPoint y: 132, distance: 274.0
click at [124, 201] on div "You can you make javascript animation of tiny sperm cells swimming left to righ…" at bounding box center [417, 444] width 617 height 486
